Goal: Find specific page/section: Find specific page/section

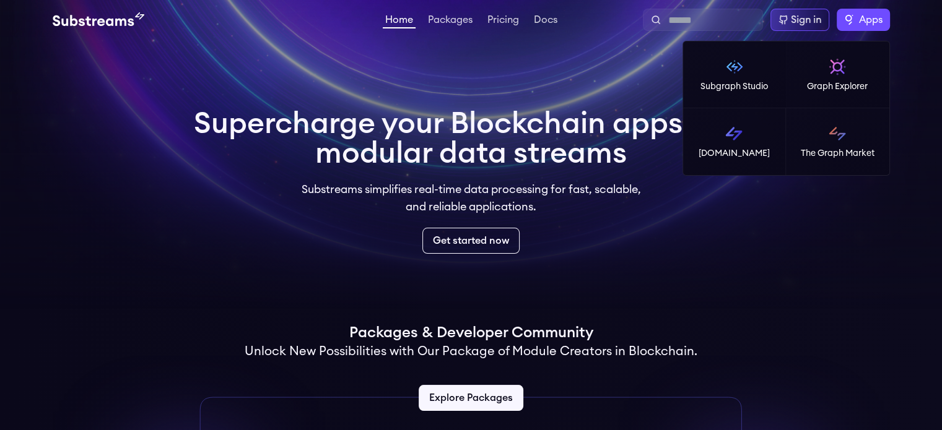
click at [877, 30] on label "Apps" at bounding box center [863, 20] width 53 height 22
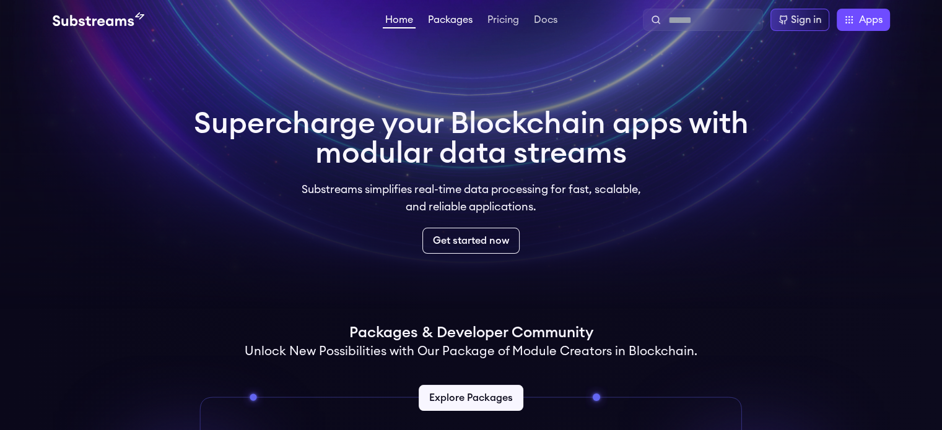
click at [455, 20] on link "Packages" at bounding box center [450, 21] width 50 height 12
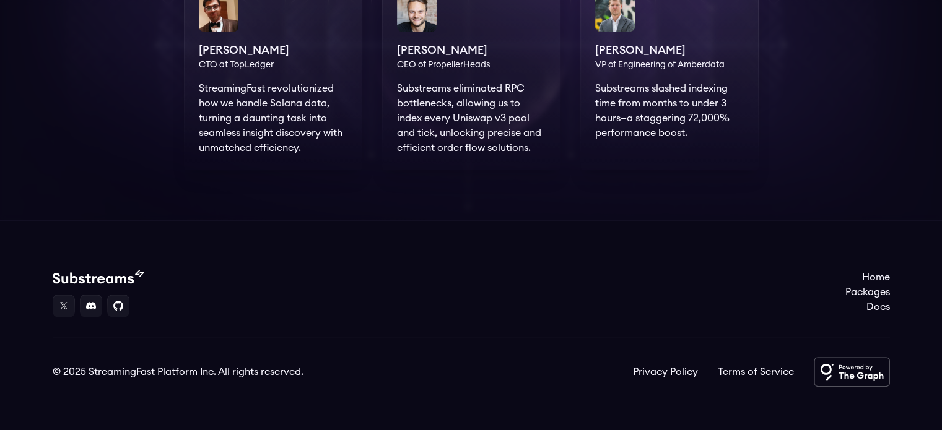
scroll to position [1005, 0]
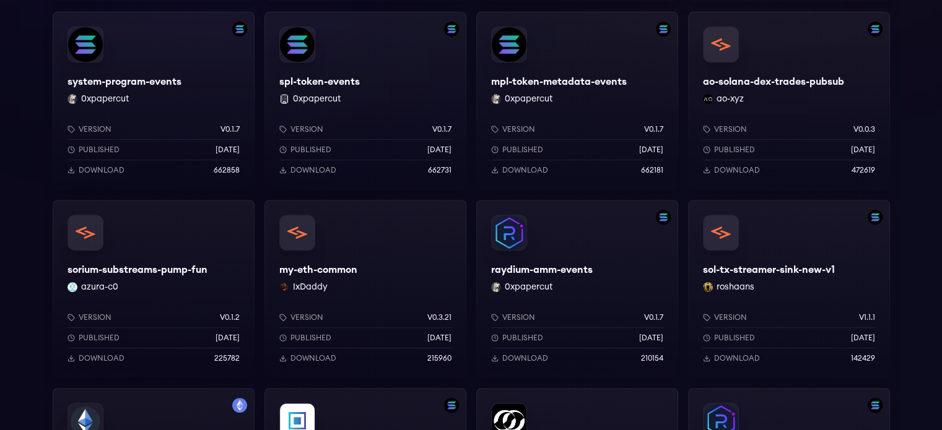
scroll to position [411, 0]
